Goal: Task Accomplishment & Management: Use online tool/utility

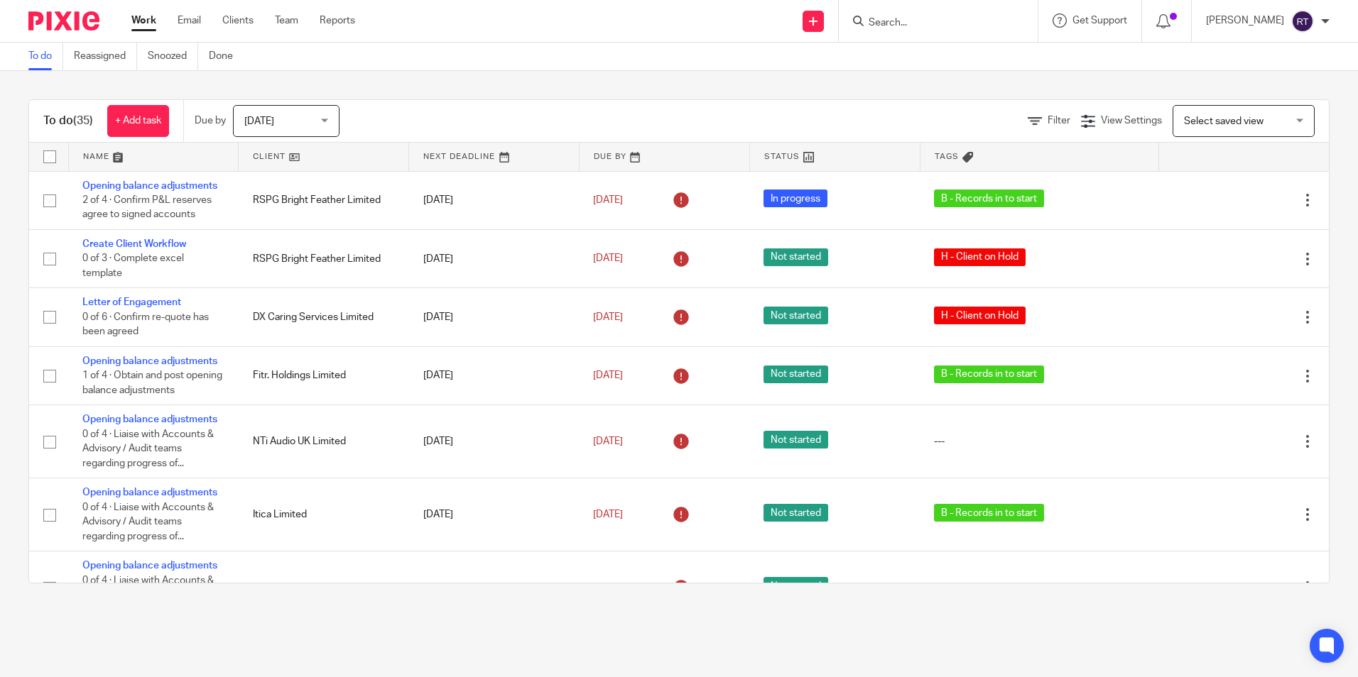
click at [273, 161] on link at bounding box center [324, 157] width 170 height 28
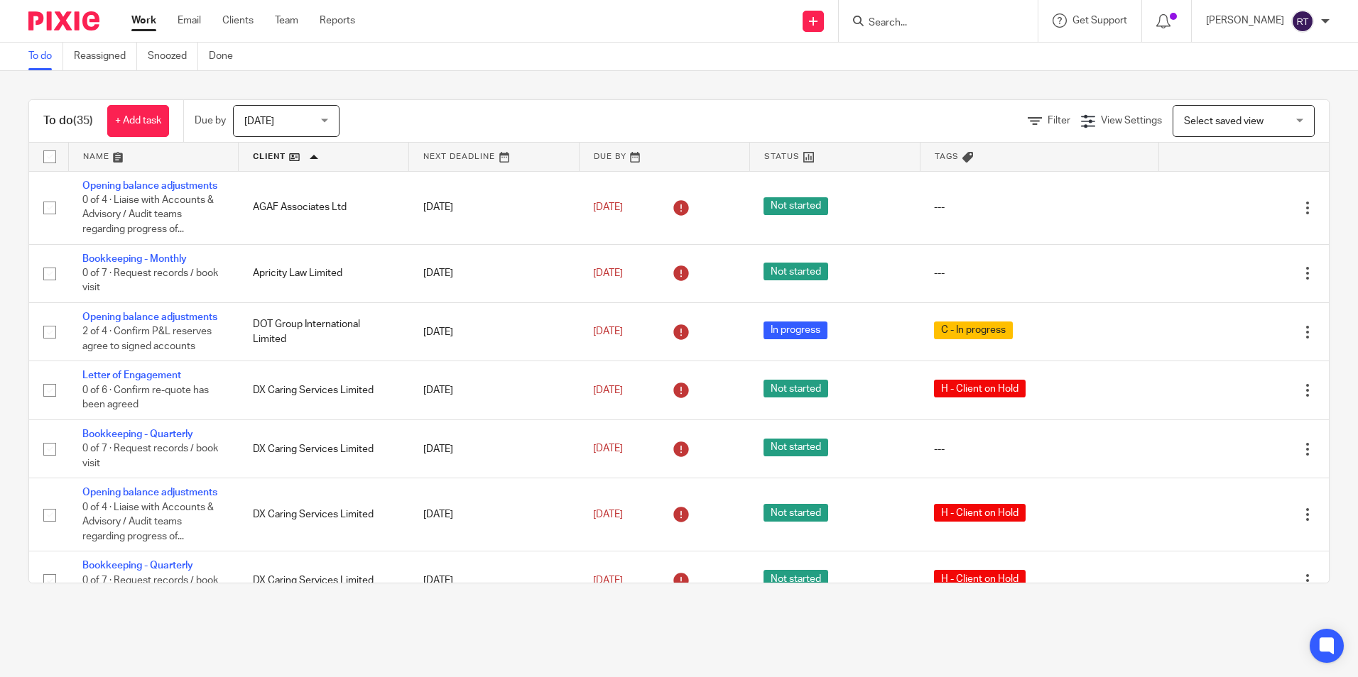
click at [890, 18] on input "Search" at bounding box center [931, 23] width 128 height 13
type input "dot"
click at [926, 55] on link at bounding box center [954, 55] width 180 height 21
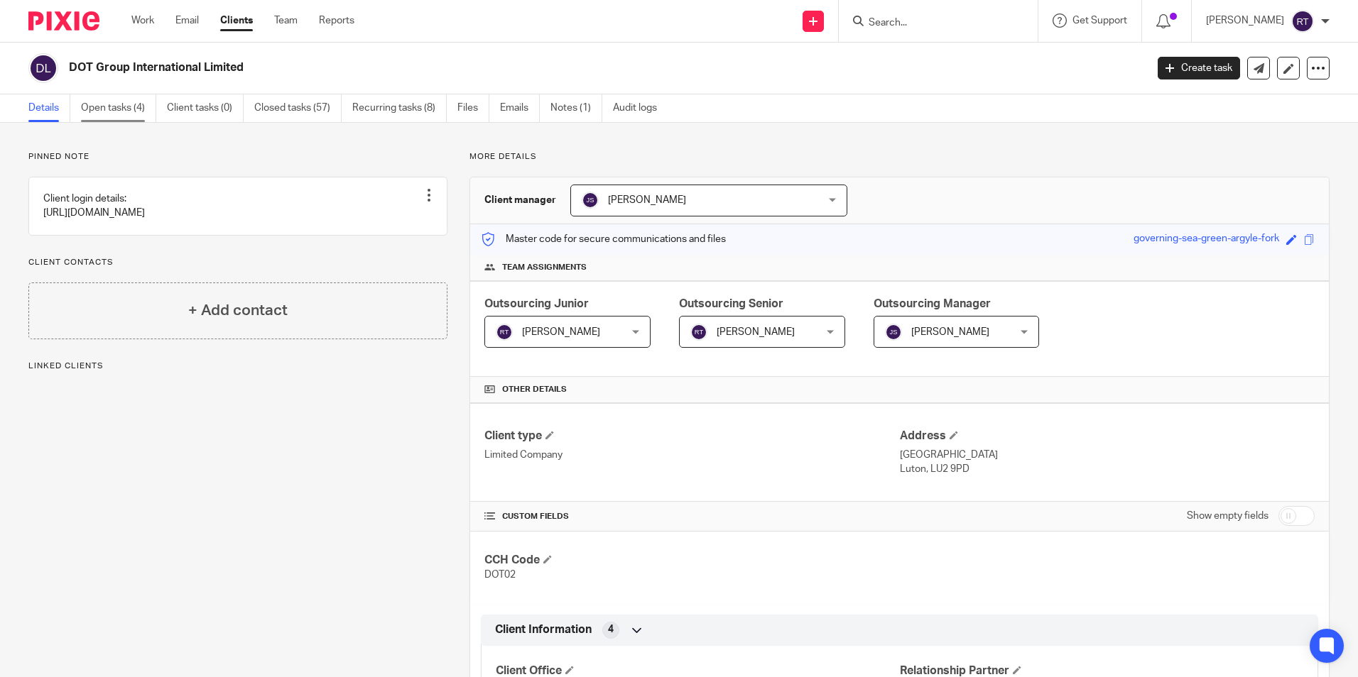
click at [133, 116] on link "Open tasks (4)" at bounding box center [118, 108] width 75 height 28
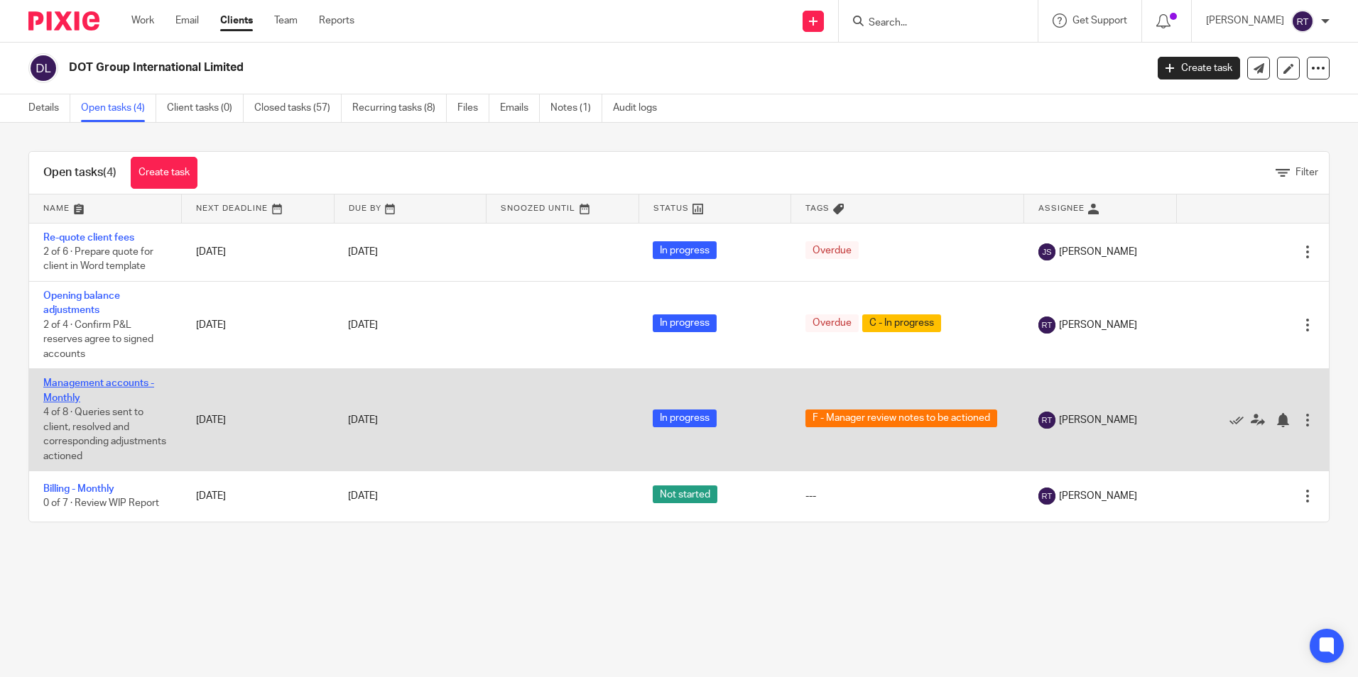
click at [114, 386] on link "Management accounts - Monthly" at bounding box center [98, 390] width 111 height 24
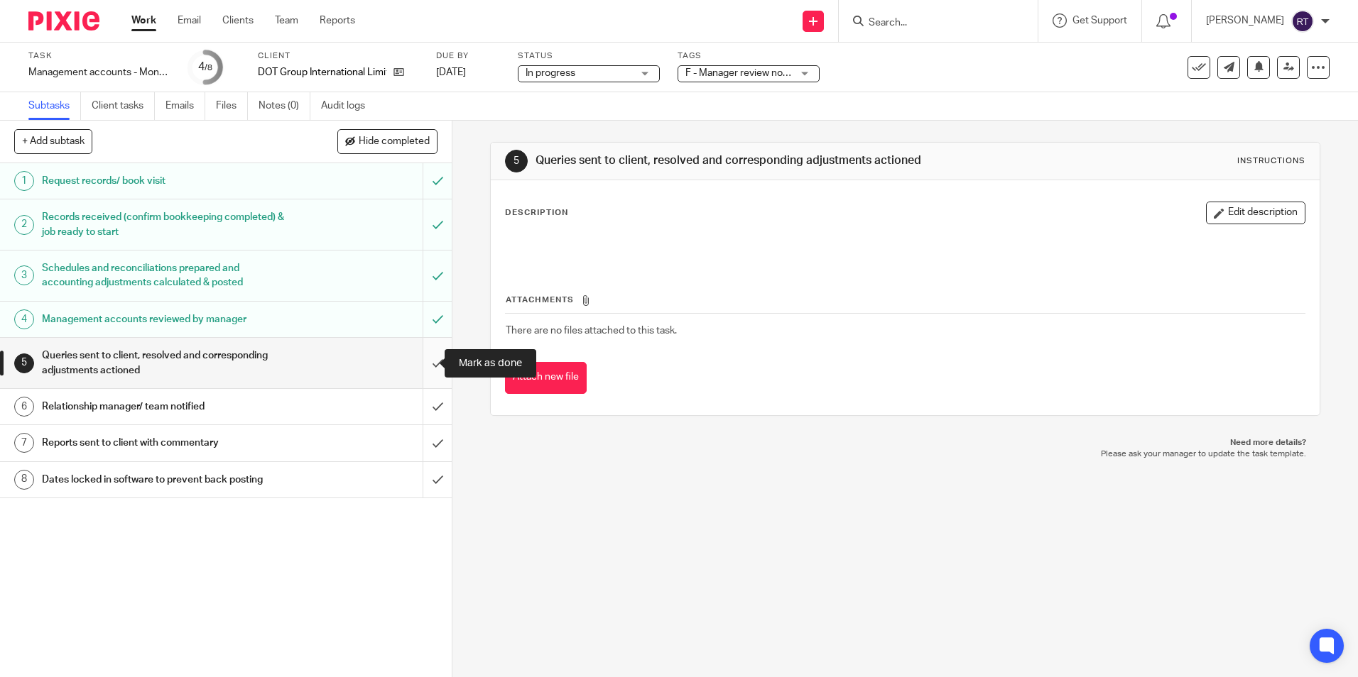
click at [420, 359] on input "submit" at bounding box center [226, 363] width 452 height 50
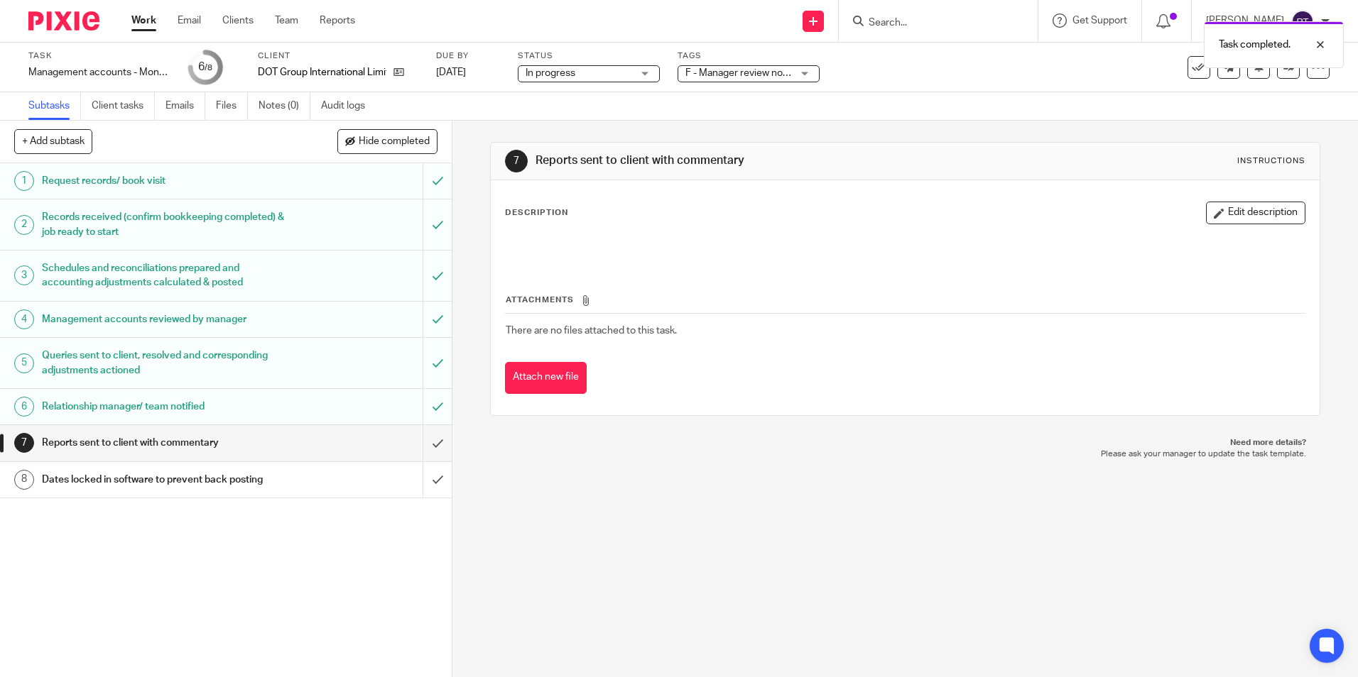
click at [785, 79] on span "F - Manager review notes to be actioned" at bounding box center [738, 73] width 107 height 15
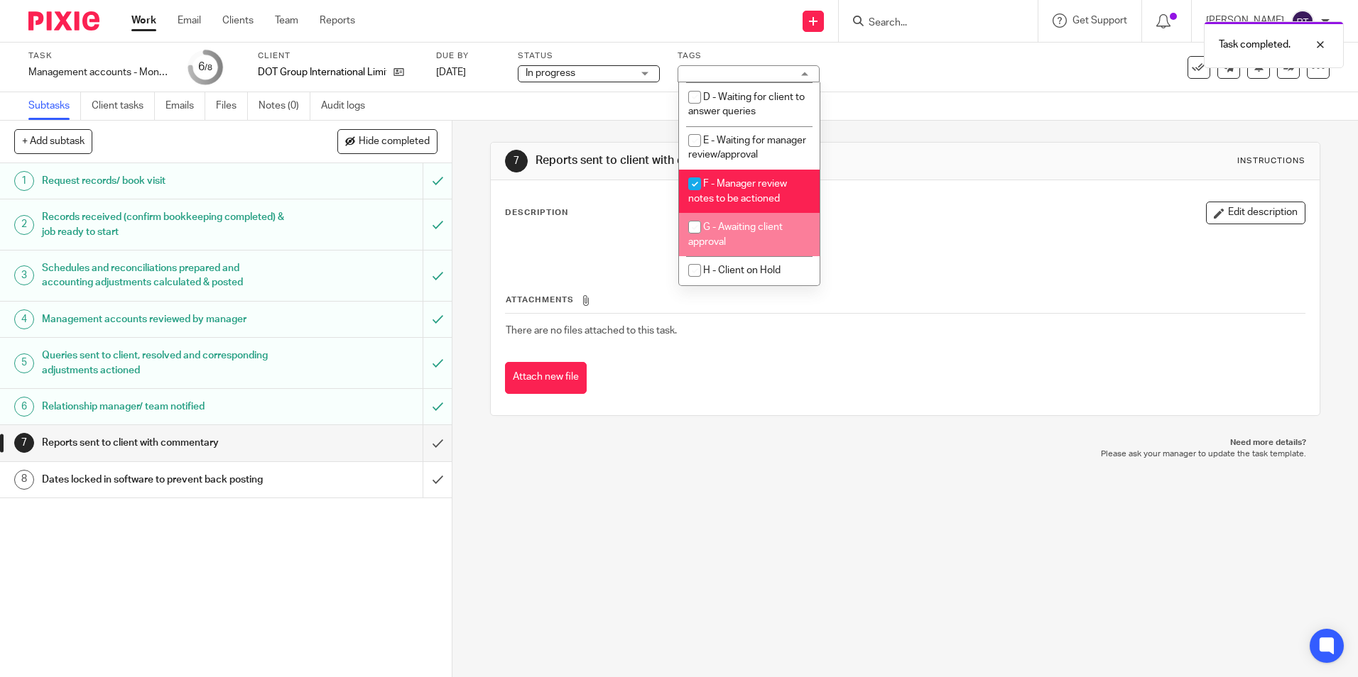
scroll to position [143, 0]
click at [697, 181] on input "checkbox" at bounding box center [694, 183] width 27 height 27
checkbox input "false"
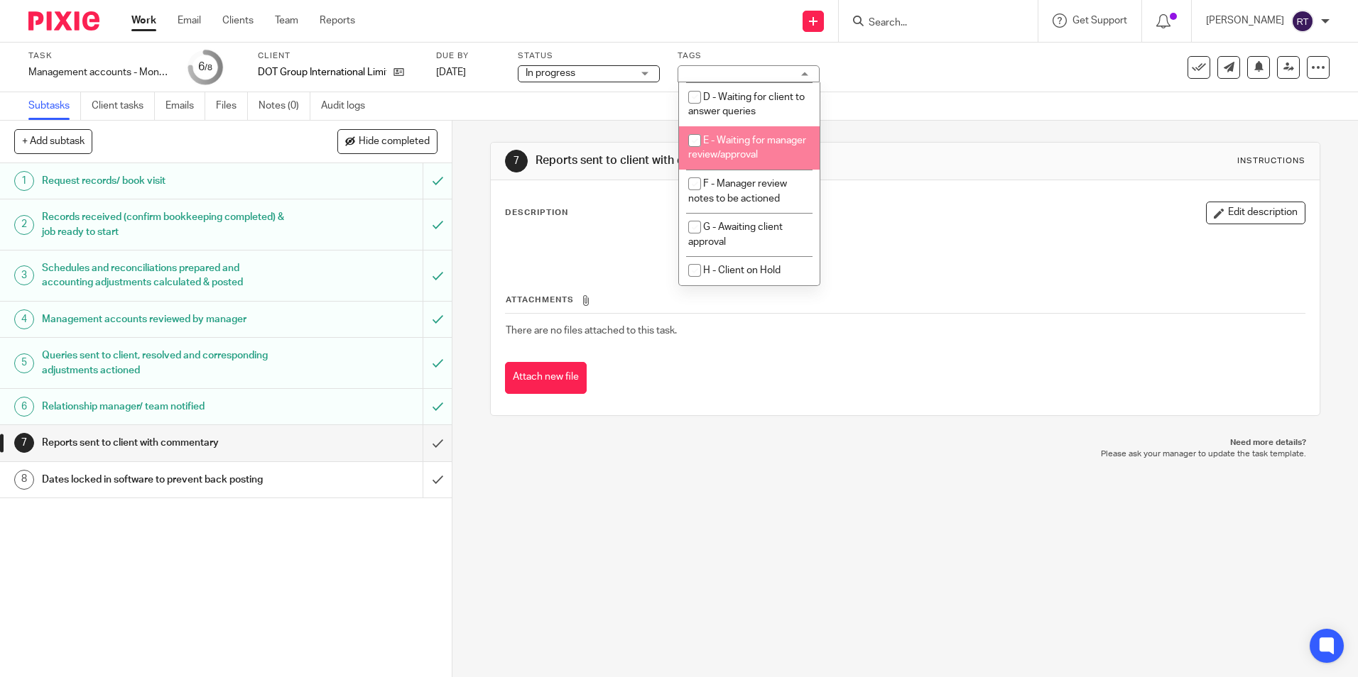
click at [685, 127] on input "checkbox" at bounding box center [694, 140] width 27 height 27
checkbox input "true"
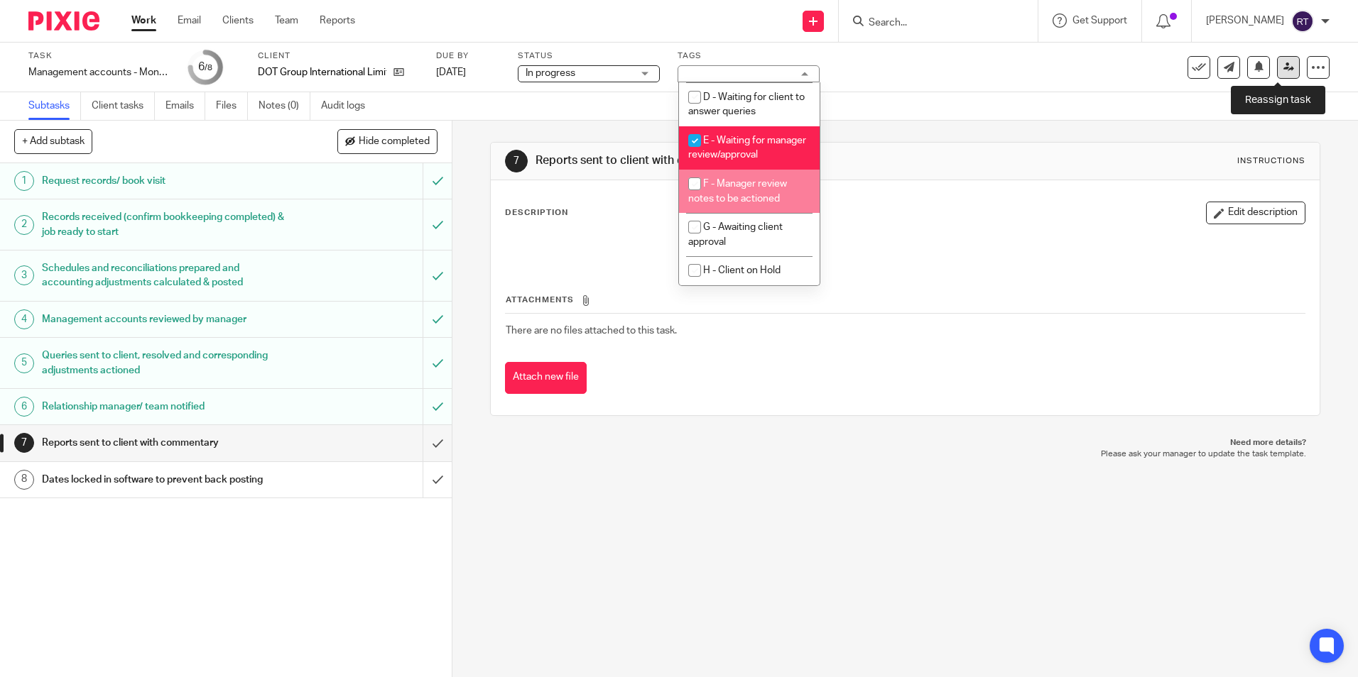
click at [1283, 70] on icon at bounding box center [1288, 67] width 11 height 11
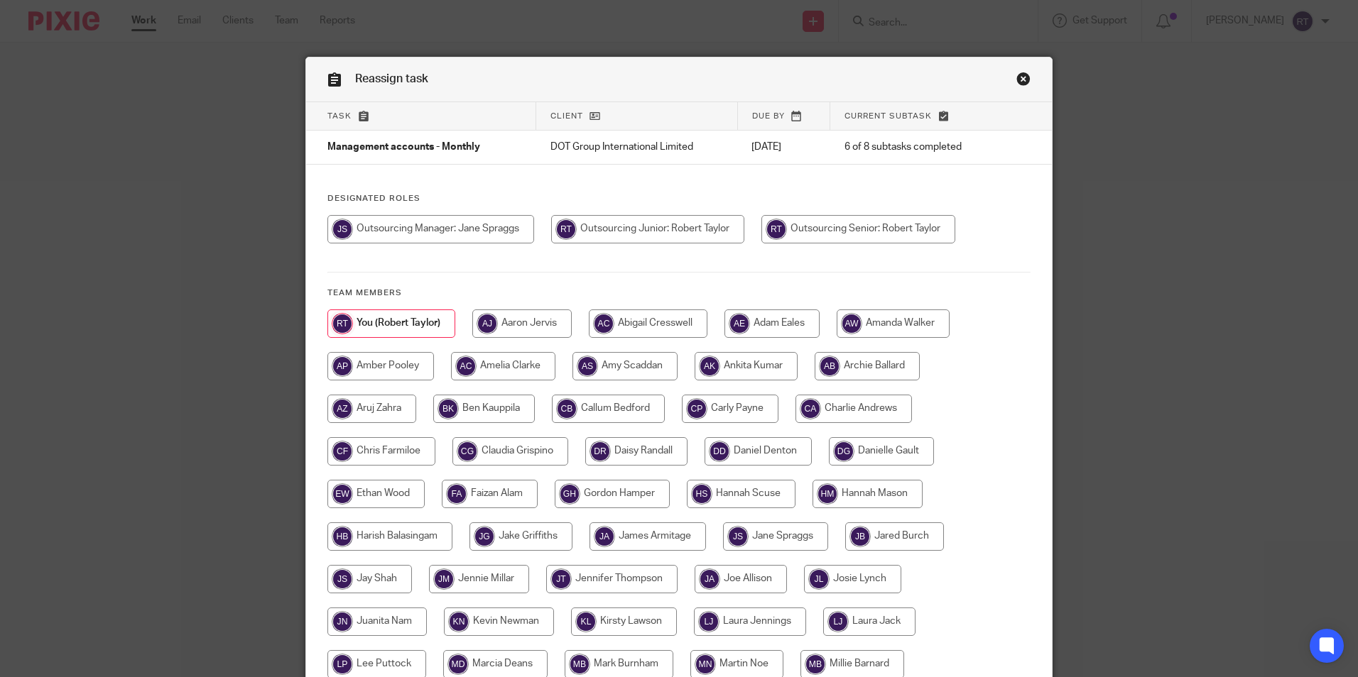
click at [734, 406] on input "radio" at bounding box center [730, 409] width 97 height 28
radio input "true"
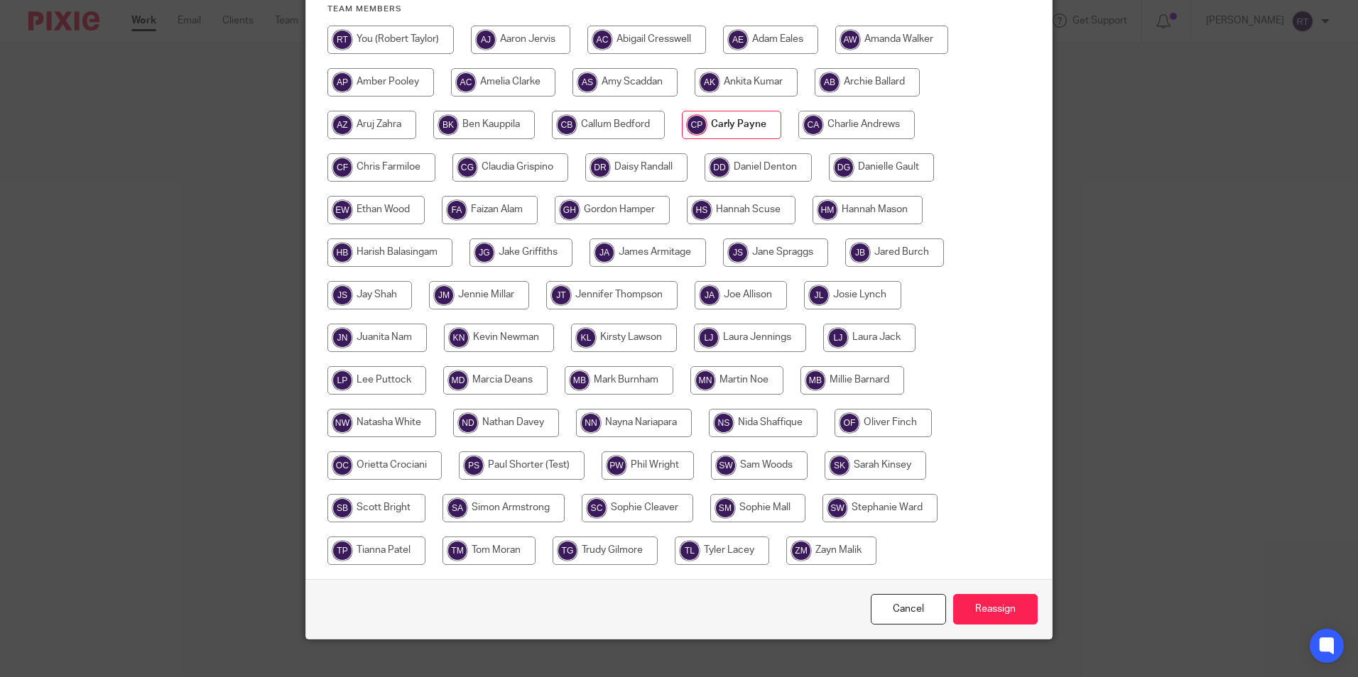
scroll to position [303, 0]
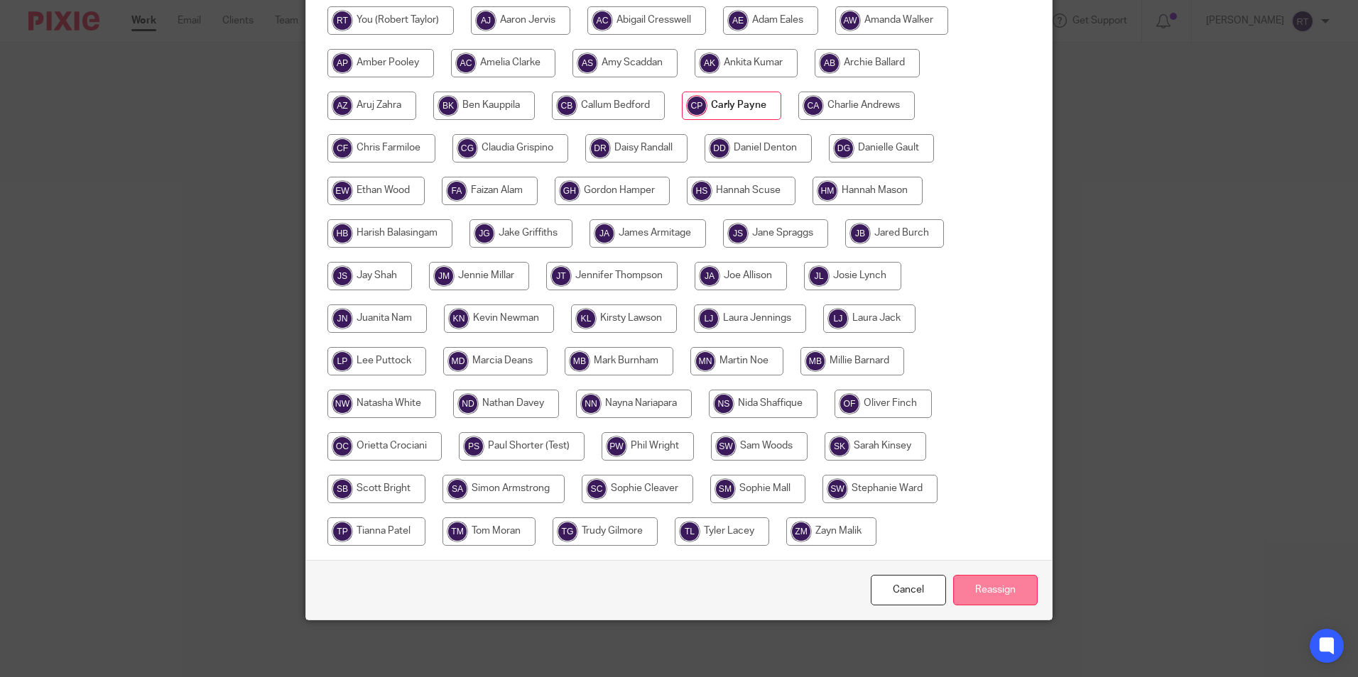
click at [998, 582] on input "Reassign" at bounding box center [995, 590] width 85 height 31
